Goal: Register for event/course

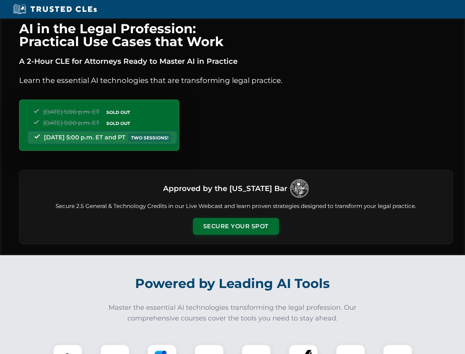
click at [236, 226] on button "Secure Your Spot" at bounding box center [236, 226] width 86 height 17
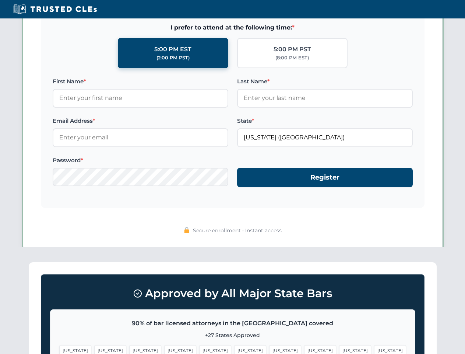
click at [269, 349] on span "[US_STATE]" at bounding box center [285, 350] width 32 height 11
click at [339, 349] on span "[US_STATE]" at bounding box center [355, 350] width 32 height 11
